Goal: Task Accomplishment & Management: Manage account settings

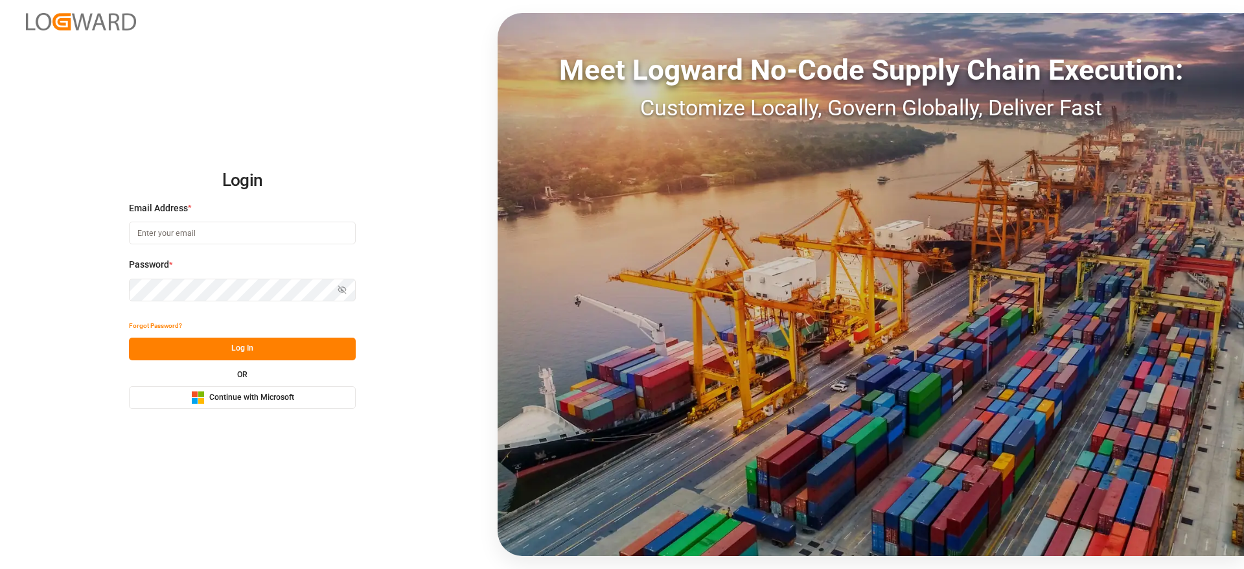
click at [345, 397] on button "Microsoft Logo Continue with Microsoft" at bounding box center [242, 397] width 227 height 23
